Goal: Information Seeking & Learning: Learn about a topic

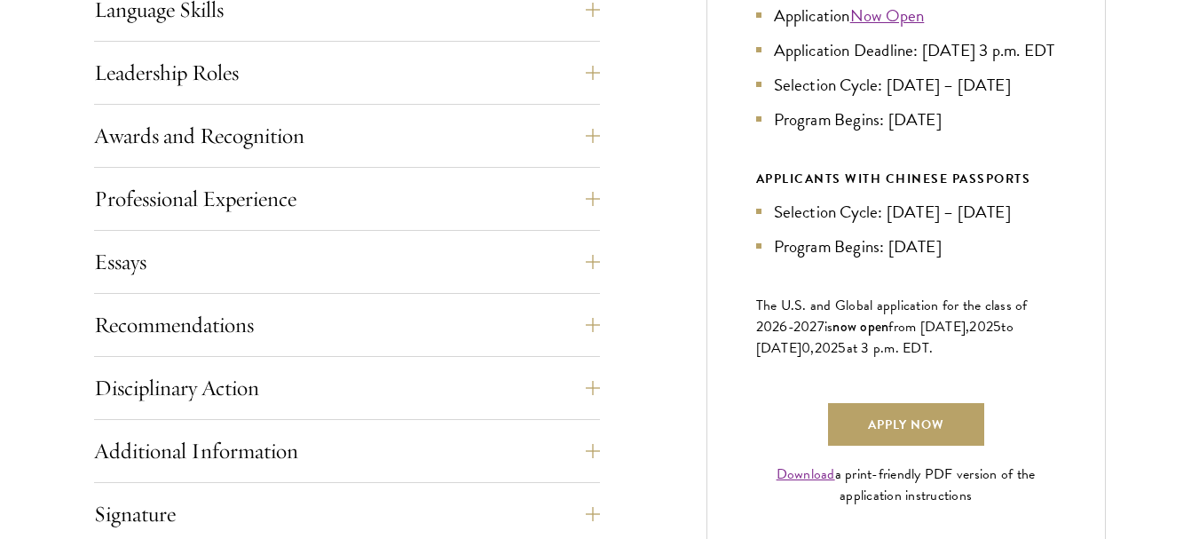
scroll to position [1064, 0]
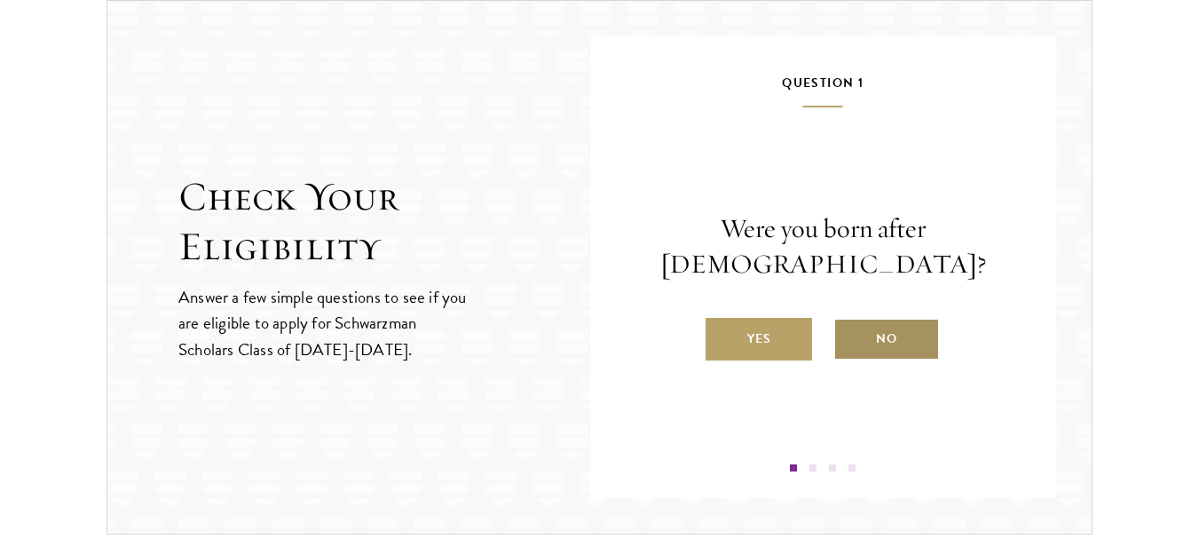
click at [895, 351] on label "No" at bounding box center [886, 339] width 106 height 43
click at [849, 335] on input "No" at bounding box center [841, 327] width 16 height 16
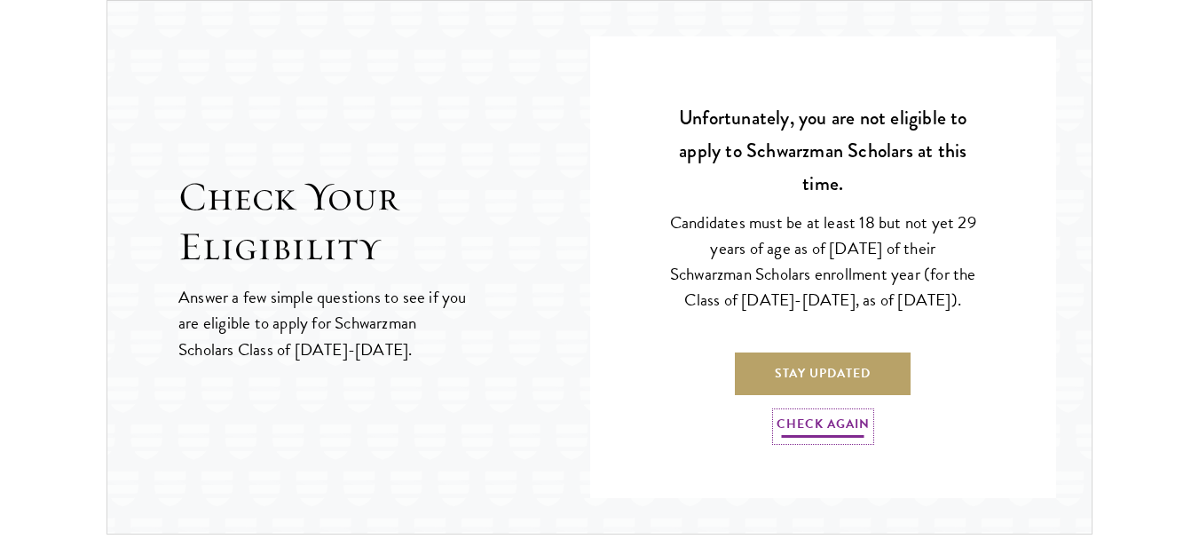
click at [848, 438] on link "Check Again" at bounding box center [823, 427] width 93 height 28
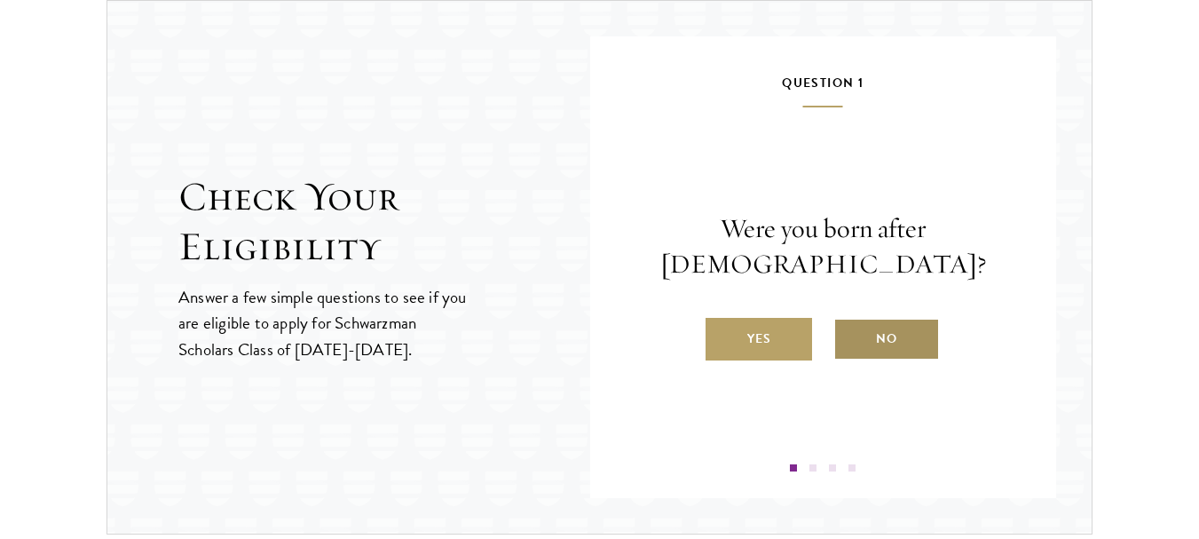
click at [867, 338] on label "No" at bounding box center [886, 339] width 106 height 43
click at [849, 335] on input "No" at bounding box center [841, 327] width 16 height 16
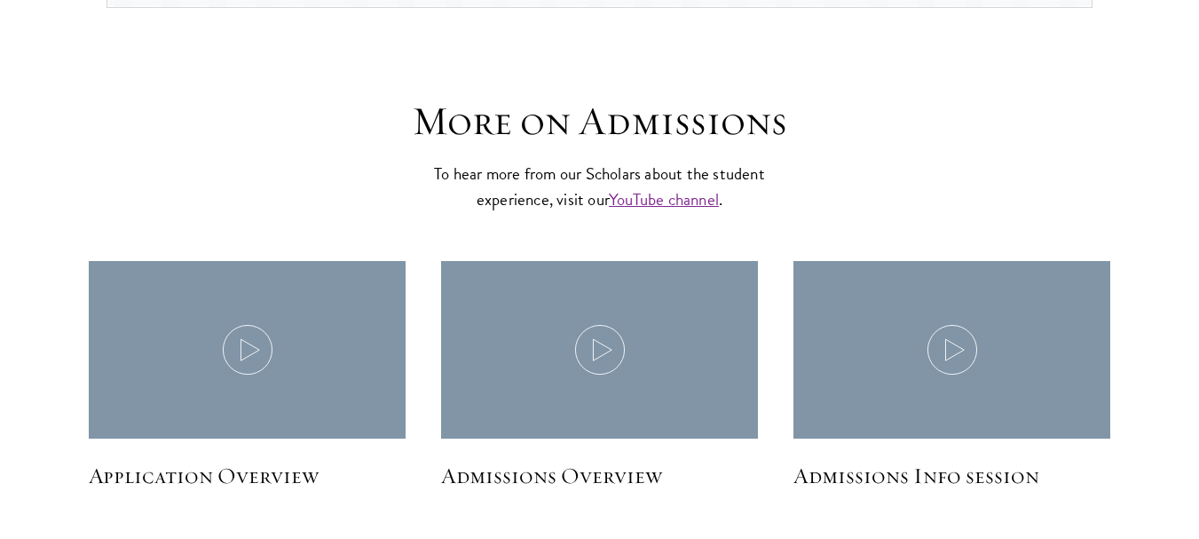
scroll to position [2409, 0]
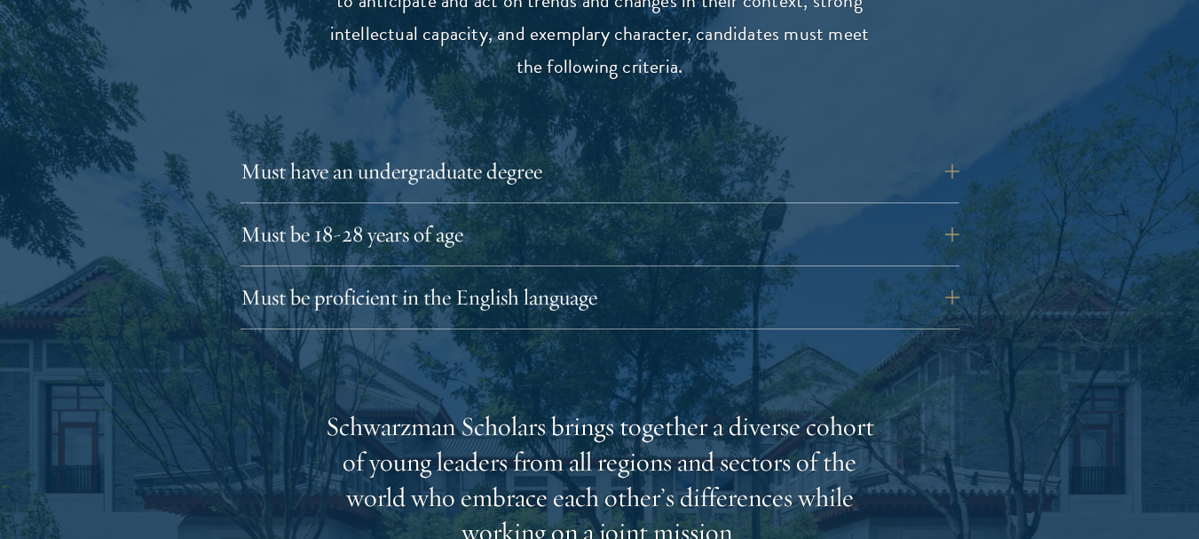
scroll to position [2485, 0]
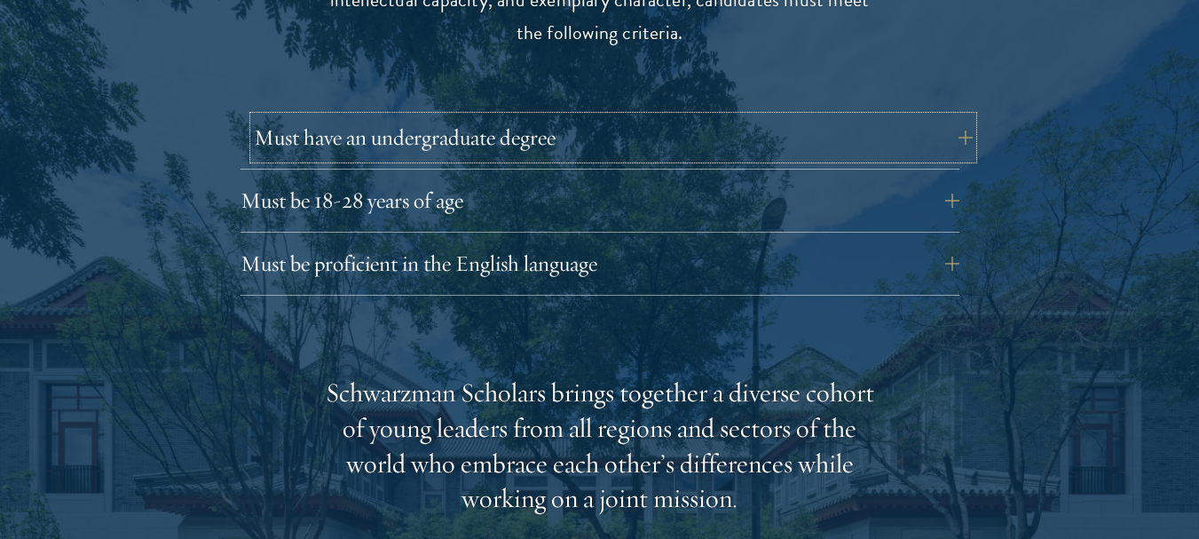
click at [955, 132] on button "Must have an undergraduate degree" at bounding box center [613, 137] width 719 height 43
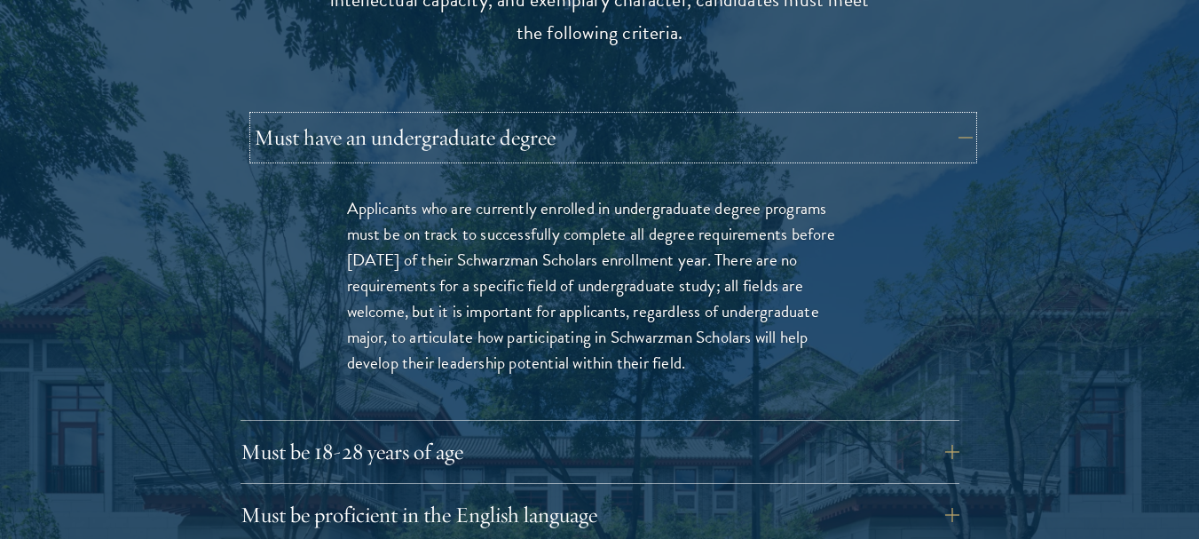
click at [955, 132] on button "Must have an undergraduate degree" at bounding box center [613, 137] width 719 height 43
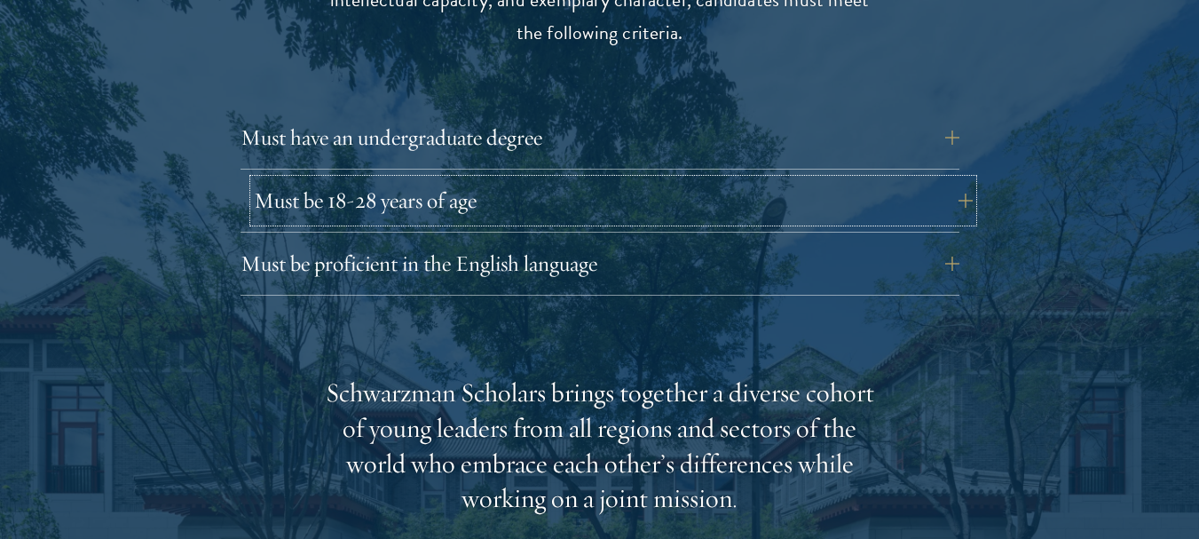
click at [950, 192] on button "Must be 18-28 years of age" at bounding box center [613, 200] width 719 height 43
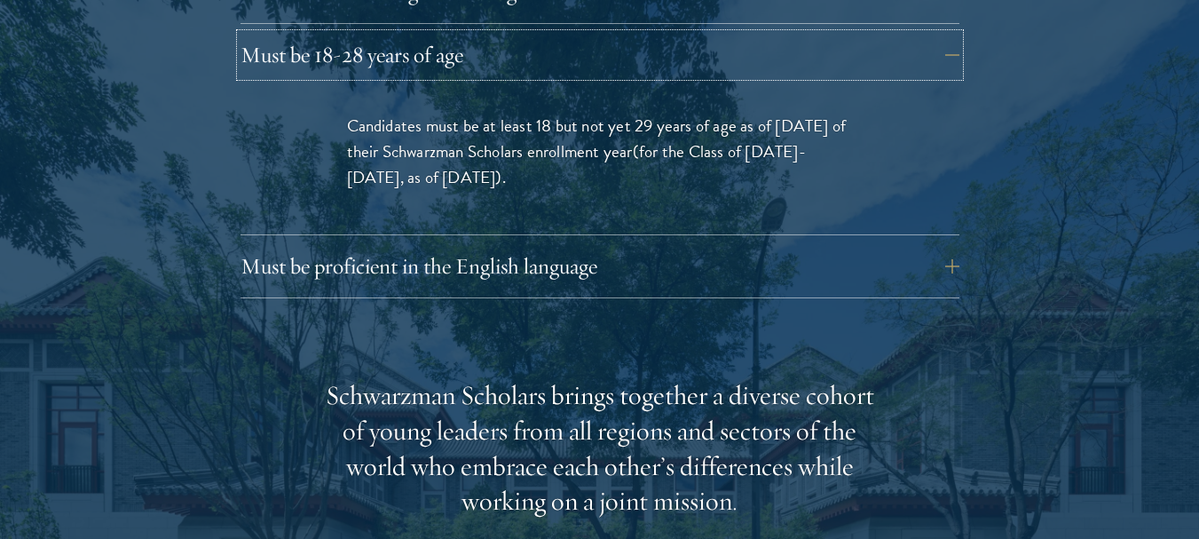
scroll to position [2662, 0]
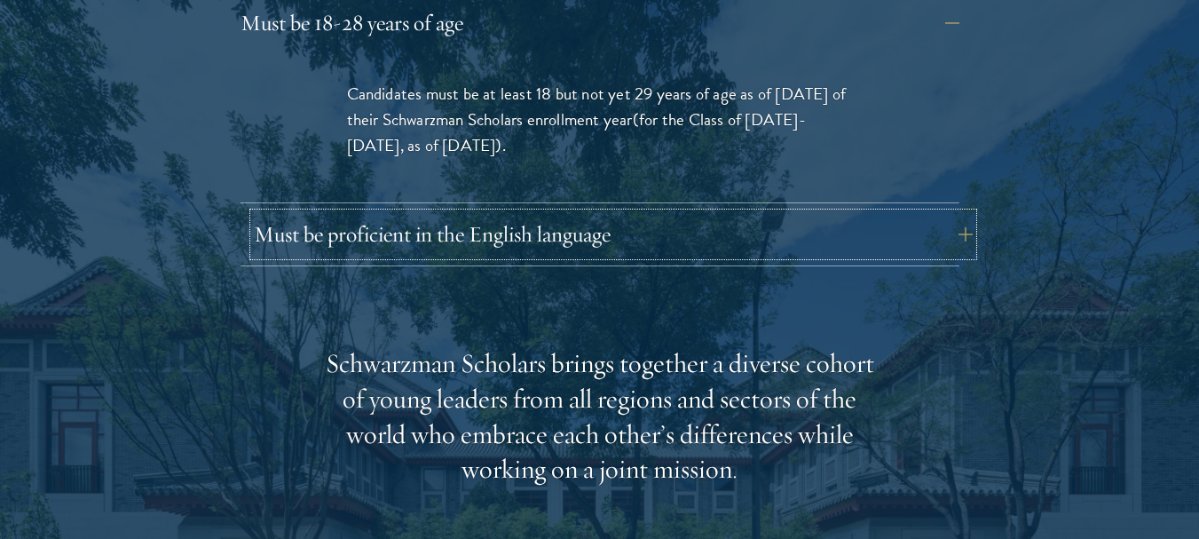
click at [766, 243] on button "Must be proficient in the English language" at bounding box center [613, 234] width 719 height 43
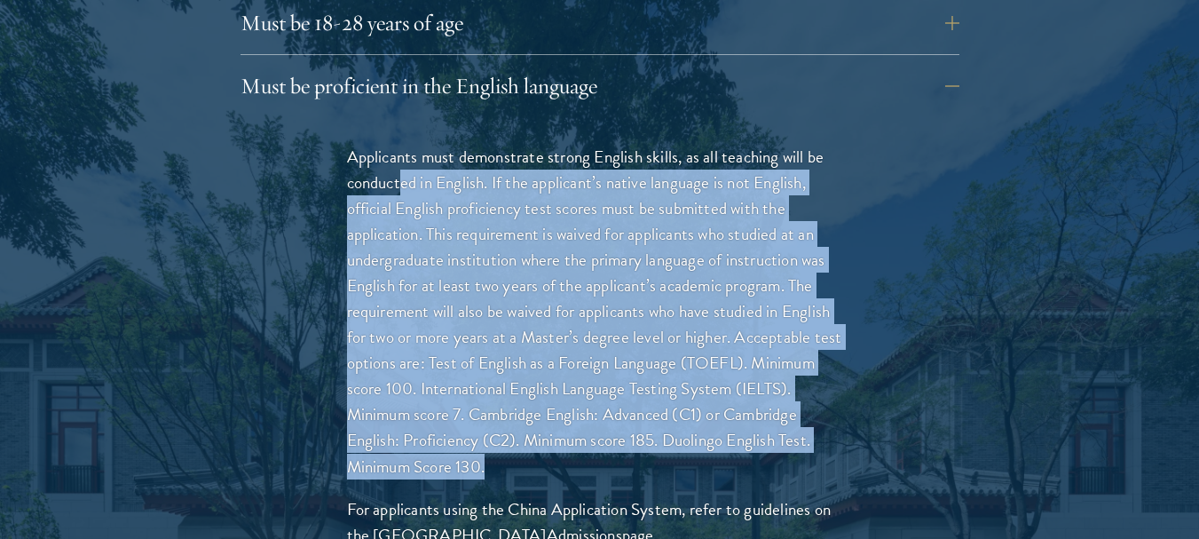
drag, startPoint x: 402, startPoint y: 179, endPoint x: 550, endPoint y: 449, distance: 307.8
click at [556, 454] on p "Applicants must demonstrate strong English skills, as all teaching will be cond…" at bounding box center [600, 311] width 506 height 335
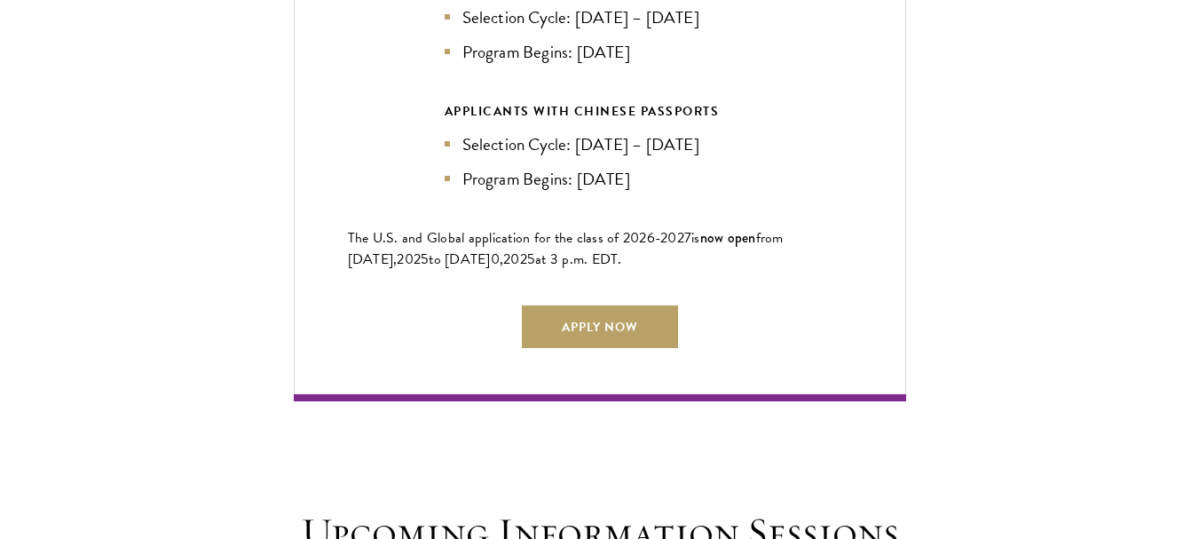
scroll to position [4615, 0]
